Goal: Task Accomplishment & Management: Use online tool/utility

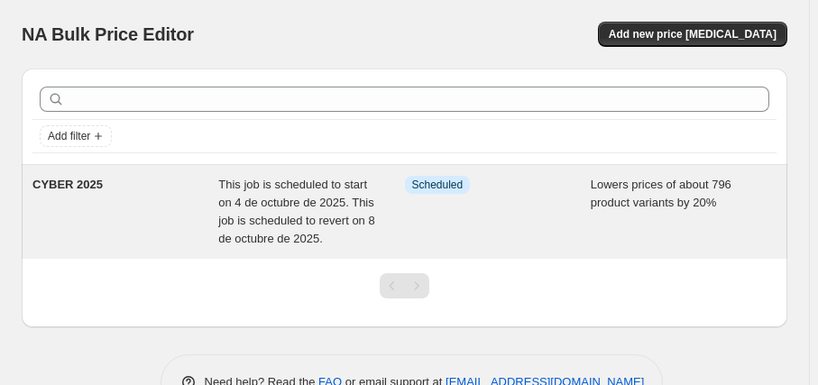
click at [285, 210] on div "This job is scheduled to start on 4 de octubre de 2025. This job is scheduled t…" at bounding box center [311, 212] width 186 height 72
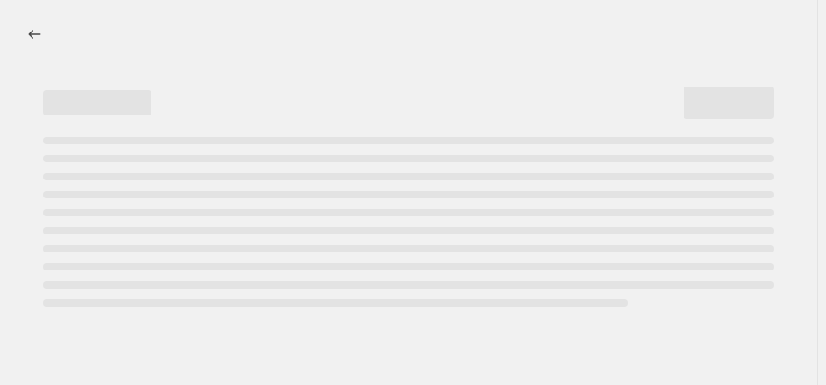
select select "percentage"
